Goal: Navigation & Orientation: Find specific page/section

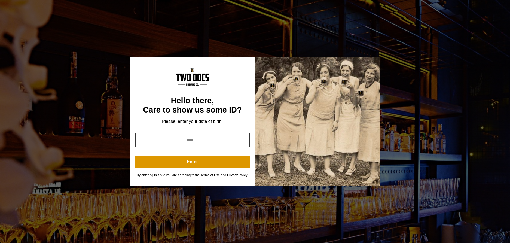
click at [191, 138] on input "year" at bounding box center [192, 140] width 114 height 14
type input "****"
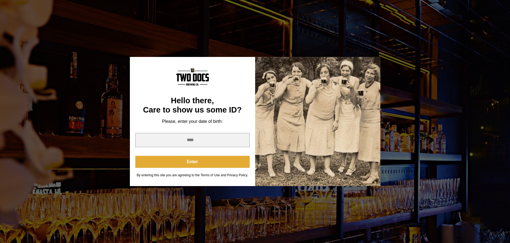
click at [183, 156] on button "Enter" at bounding box center [192, 162] width 114 height 12
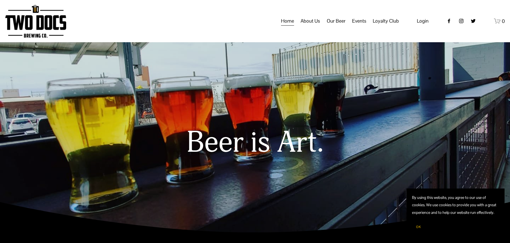
click at [418, 228] on span "OK" at bounding box center [418, 227] width 5 height 4
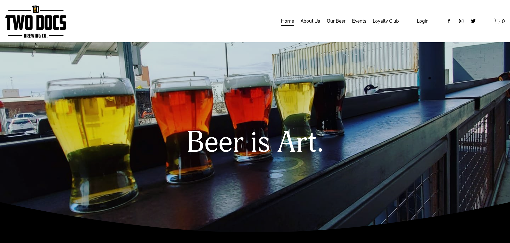
click at [0, 0] on span "Taproom Menu" at bounding box center [0, 0] width 0 height 0
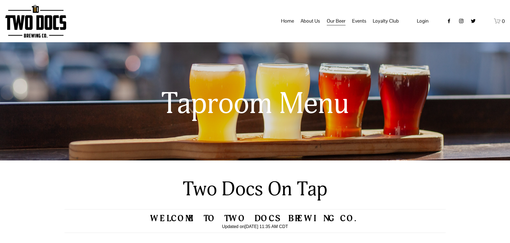
click at [0, 0] on span "Raiderland RED" at bounding box center [0, 0] width 0 height 0
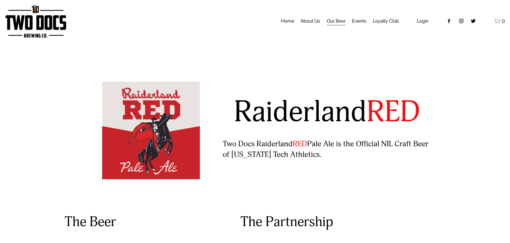
click at [313, 25] on span "About Us" at bounding box center [310, 20] width 19 height 9
click at [287, 26] on link "Home" at bounding box center [287, 21] width 13 height 10
